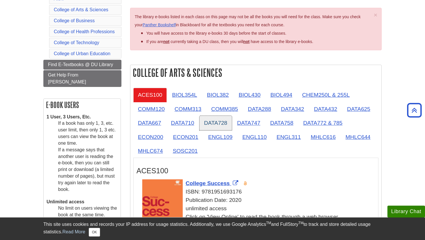
scroll to position [73, 0]
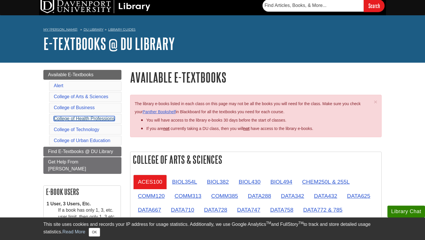
click at [87, 119] on link "College of Health Professions" at bounding box center [84, 118] width 61 height 5
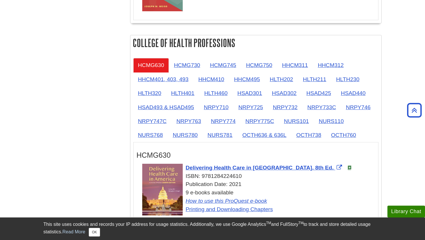
scroll to position [499, 0]
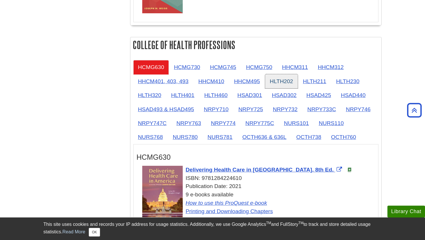
click at [285, 82] on link "HLTH202" at bounding box center [281, 81] width 33 height 14
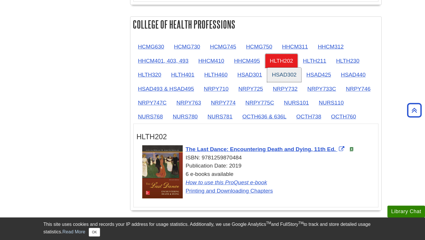
scroll to position [520, 0]
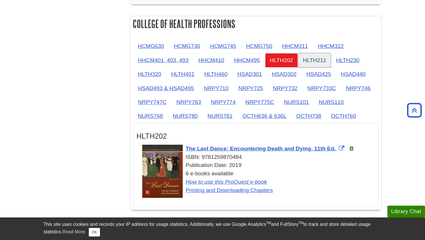
click at [323, 62] on link "HLTH211" at bounding box center [314, 60] width 33 height 14
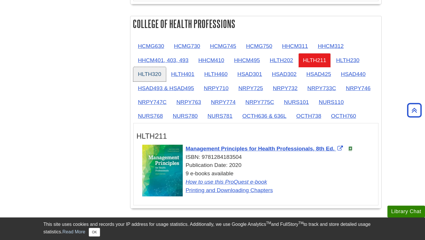
click at [159, 73] on link "HLTH320" at bounding box center [149, 74] width 33 height 14
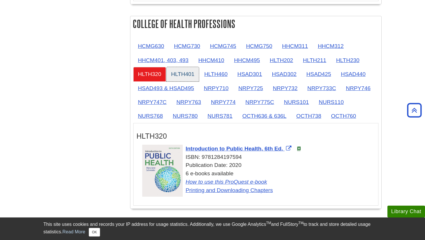
click at [189, 75] on link "HLTH401" at bounding box center [183, 74] width 33 height 14
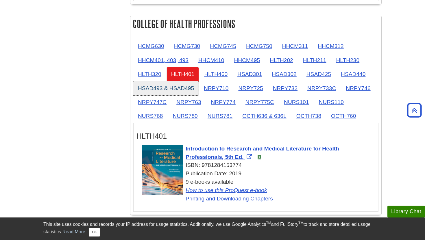
click at [186, 94] on link "HSAD493 & HSAD495" at bounding box center [165, 88] width 65 height 14
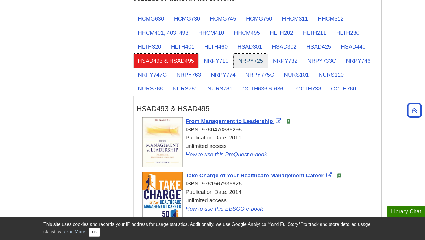
scroll to position [539, 0]
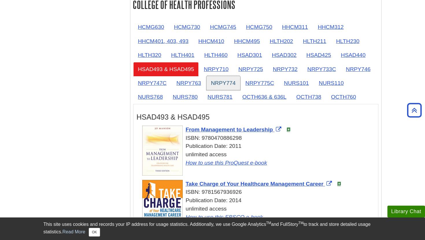
click at [232, 82] on link "NRPY774" at bounding box center [224, 83] width 34 height 14
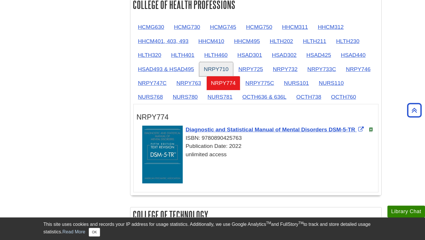
click at [220, 67] on link "NRPY710" at bounding box center [216, 69] width 34 height 14
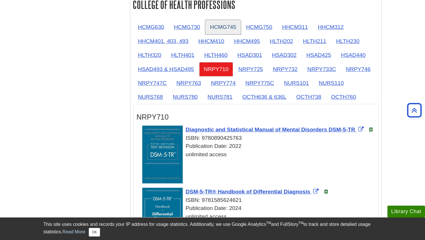
click at [220, 30] on link "HCMG745" at bounding box center [223, 27] width 36 height 14
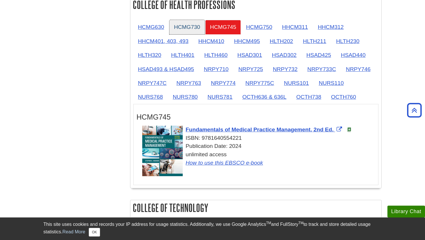
click at [190, 26] on link "HCMG730" at bounding box center [187, 27] width 36 height 14
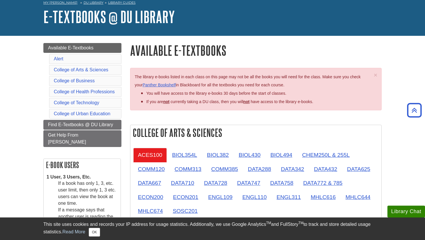
scroll to position [0, 0]
